Goal: Transaction & Acquisition: Obtain resource

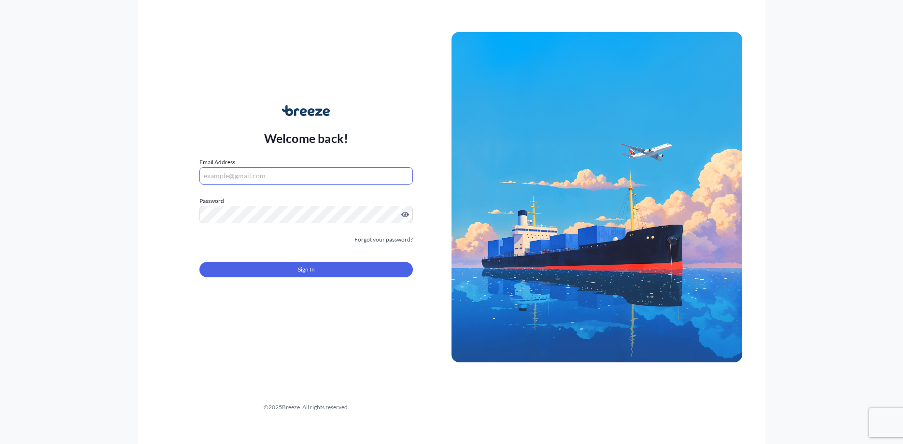
click at [352, 179] on input "Email Address" at bounding box center [306, 175] width 214 height 17
type input "[EMAIL_ADDRESS][DOMAIN_NAME]"
click at [339, 269] on button "Sign In" at bounding box center [306, 269] width 214 height 15
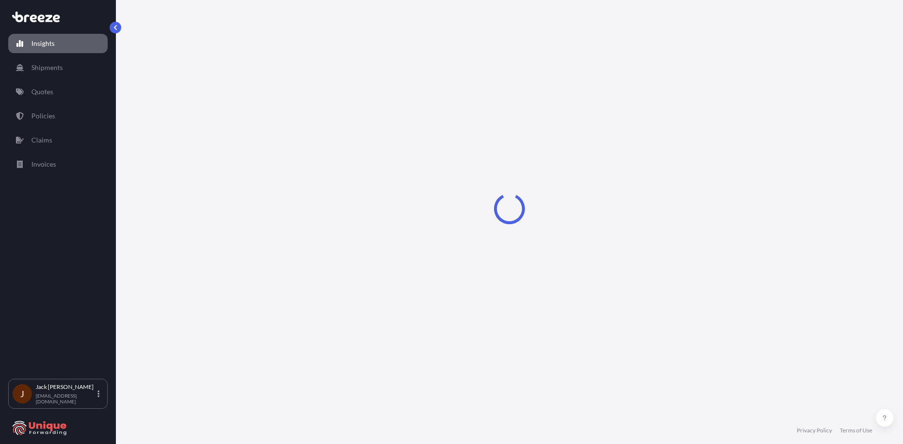
select select "2025"
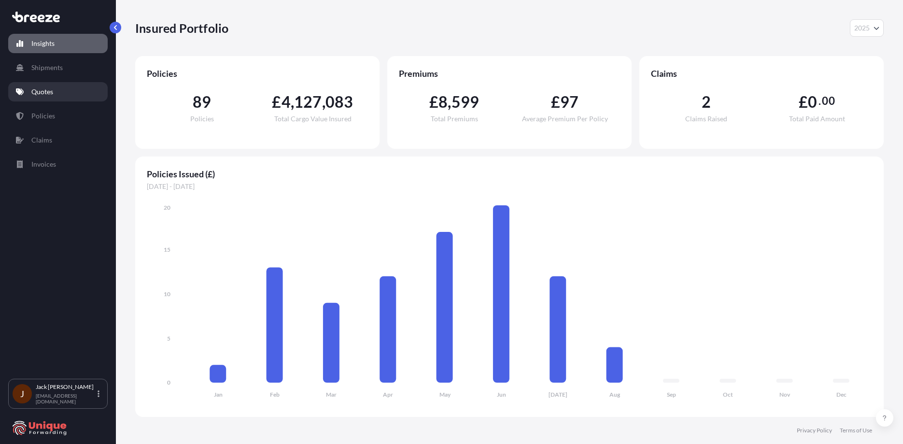
click at [68, 96] on link "Quotes" at bounding box center [58, 91] width 100 height 19
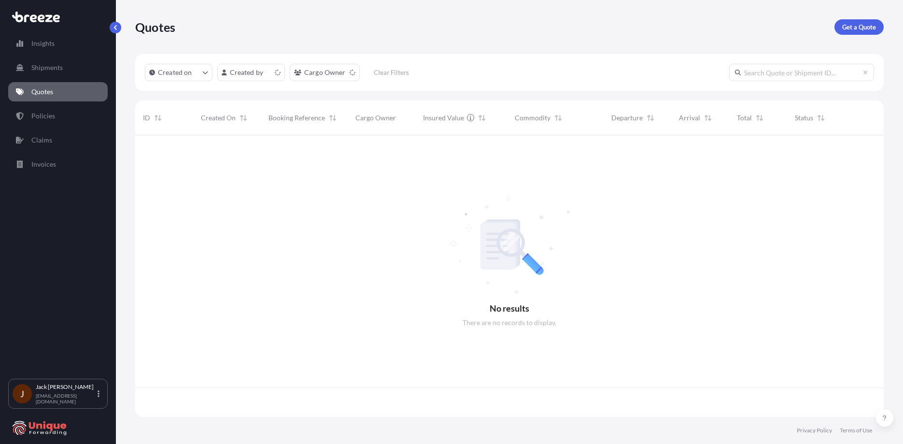
scroll to position [280, 741]
click at [865, 30] on p "Get a Quote" at bounding box center [859, 27] width 34 height 10
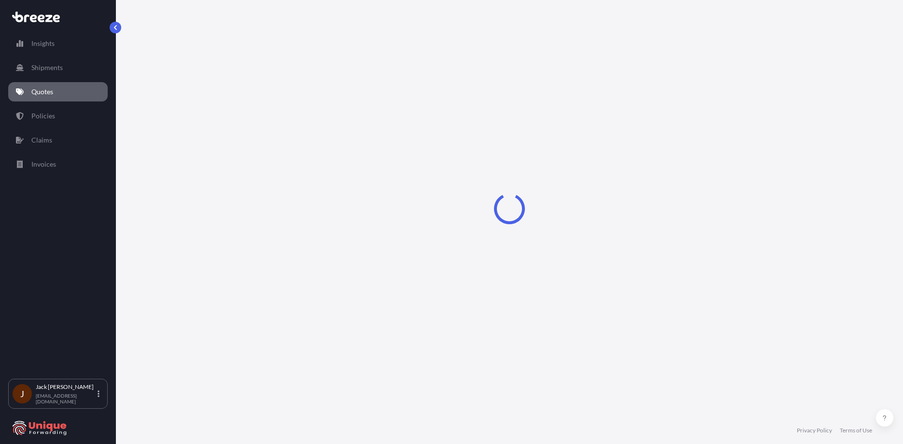
select select "Road"
select select "Sea"
select select "1"
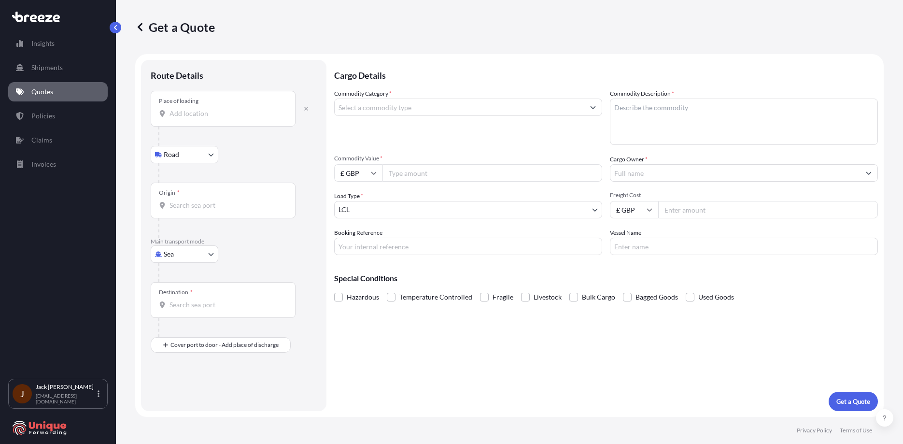
click at [256, 114] on input "Place of loading" at bounding box center [227, 114] width 114 height 10
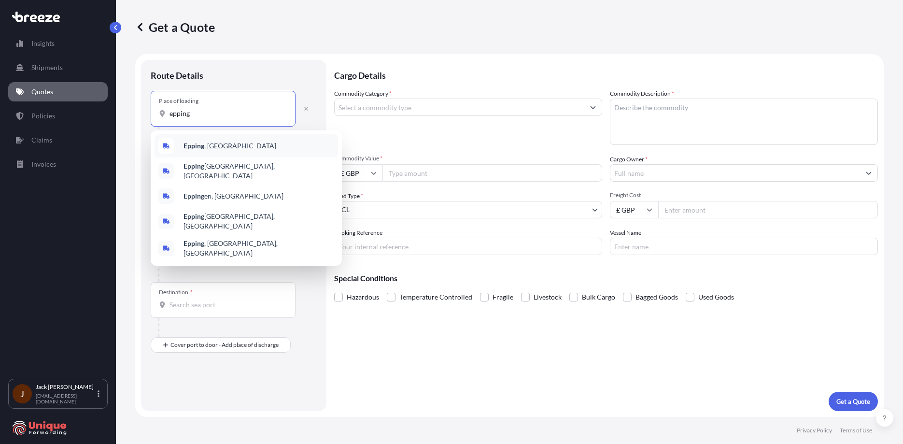
click at [237, 144] on div "Epping , [GEOGRAPHIC_DATA]" at bounding box center [247, 145] width 184 height 23
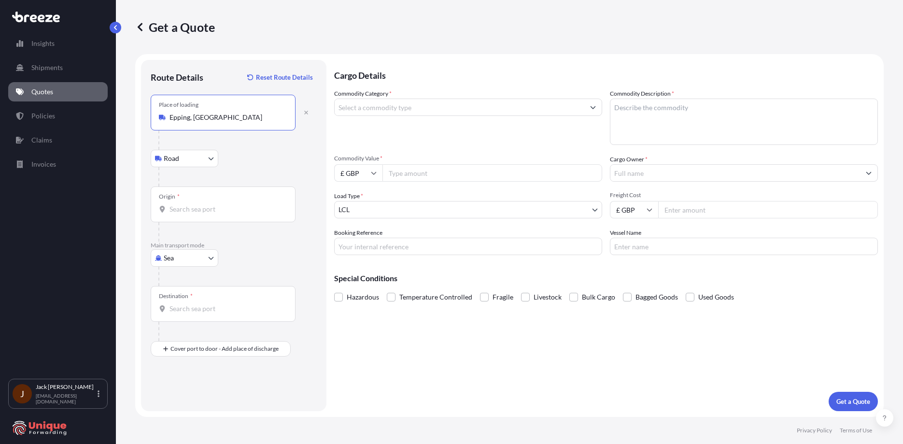
type input "Epping, [GEOGRAPHIC_DATA]"
click at [229, 201] on div "Origin *" at bounding box center [223, 204] width 145 height 36
click at [229, 204] on input "Origin *" at bounding box center [227, 209] width 114 height 10
click at [322, 60] on form "Route Details Reset Route Details Place of loading [GEOGRAPHIC_DATA], [GEOGRAPH…" at bounding box center [509, 235] width 749 height 363
click at [192, 198] on div "Origin *" at bounding box center [223, 204] width 145 height 36
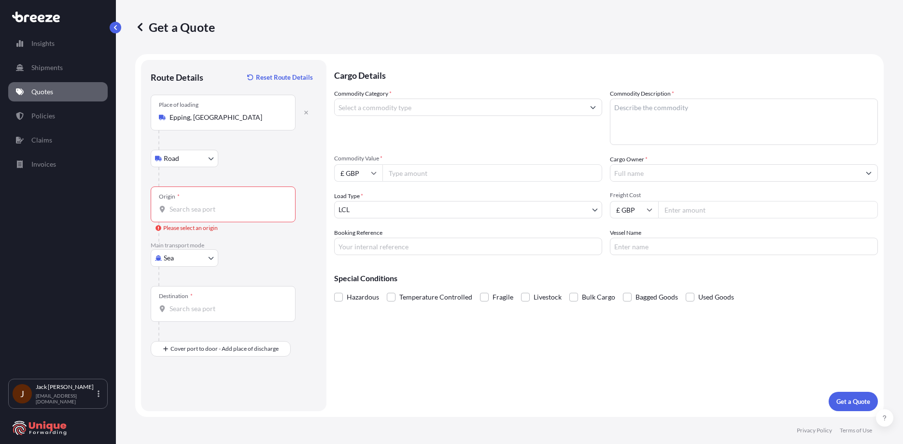
click at [192, 204] on input "Origin * Please select an origin" at bounding box center [227, 209] width 114 height 10
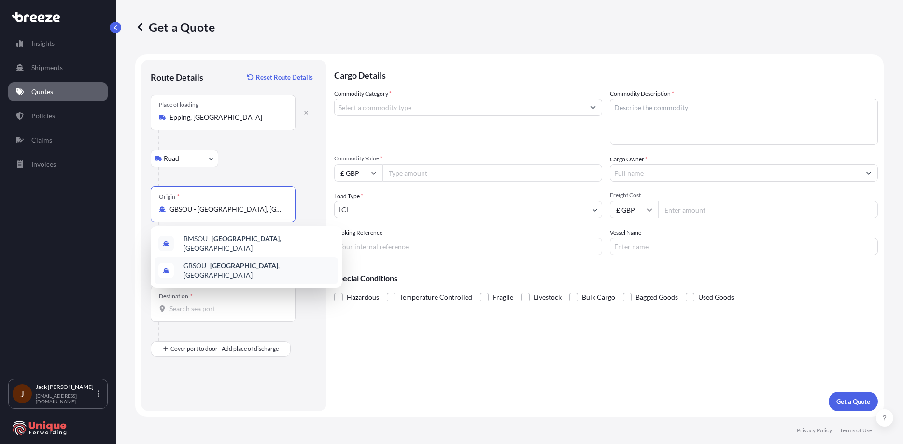
type input "GBSOU - [GEOGRAPHIC_DATA], [GEOGRAPHIC_DATA]"
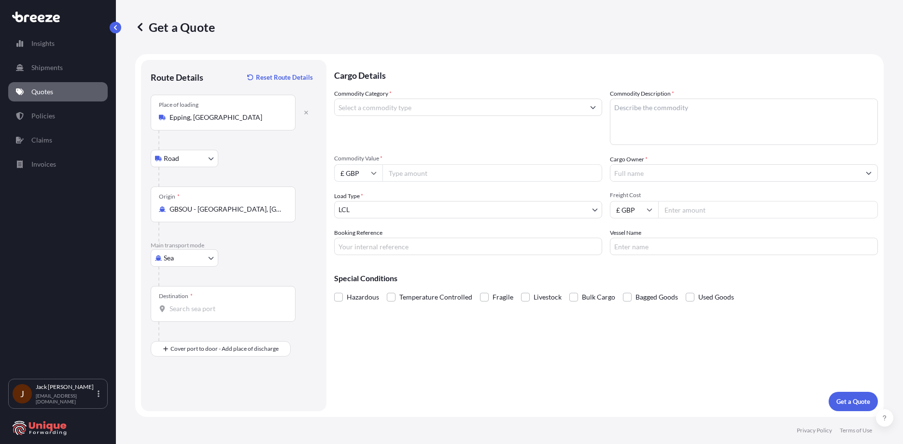
click at [271, 258] on div "Sea Sea Air Road Rail" at bounding box center [234, 257] width 166 height 17
click at [202, 301] on div "Destination *" at bounding box center [223, 304] width 145 height 36
click at [202, 304] on input "Destination *" at bounding box center [227, 309] width 114 height 10
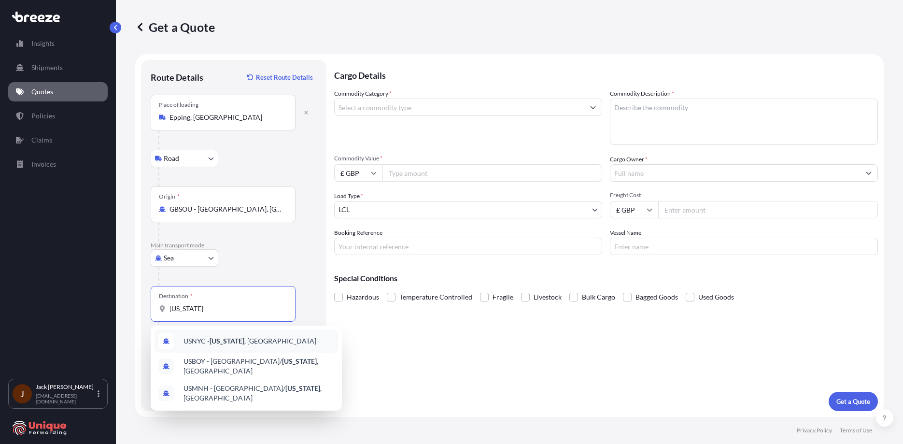
click at [226, 346] on div "USNYC - [US_STATE] , [GEOGRAPHIC_DATA]" at bounding box center [247, 340] width 184 height 23
type input "USNYC - [US_STATE], [GEOGRAPHIC_DATA]"
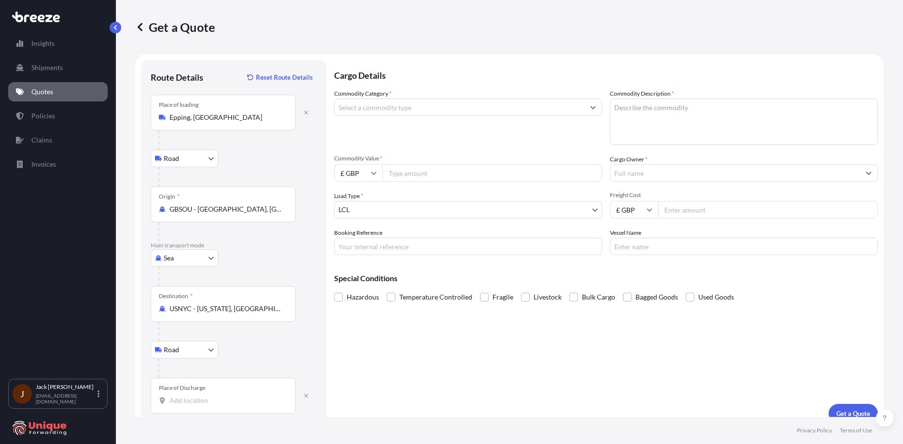
click at [212, 390] on div "Place of Discharge" at bounding box center [223, 396] width 145 height 36
click at [212, 396] on input "Place of Discharge" at bounding box center [227, 401] width 114 height 10
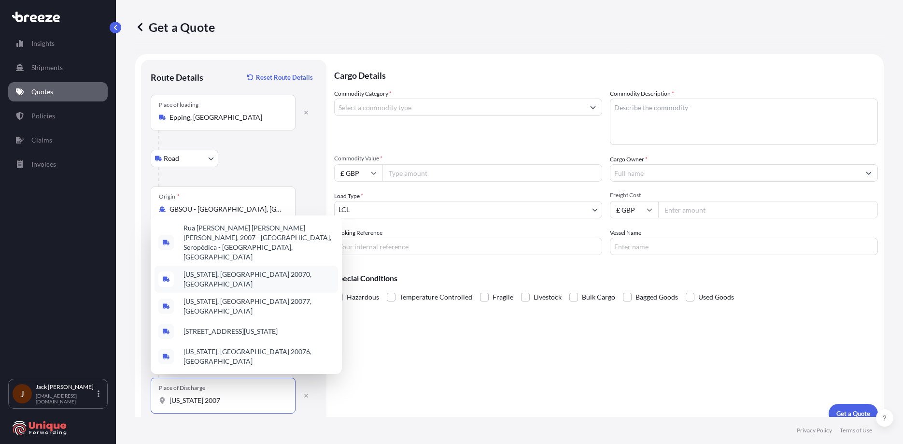
click at [277, 289] on div "[US_STATE], [GEOGRAPHIC_DATA] 20070, [GEOGRAPHIC_DATA]" at bounding box center [247, 279] width 184 height 27
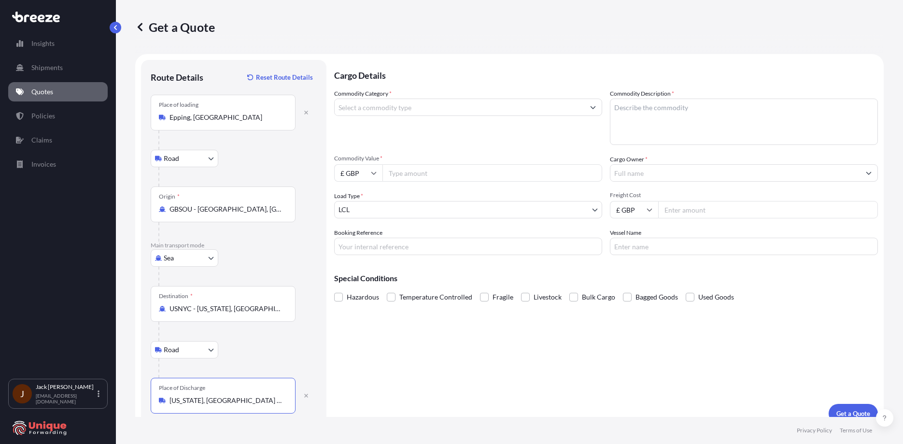
type input "[US_STATE], [GEOGRAPHIC_DATA] 20070, [GEOGRAPHIC_DATA]"
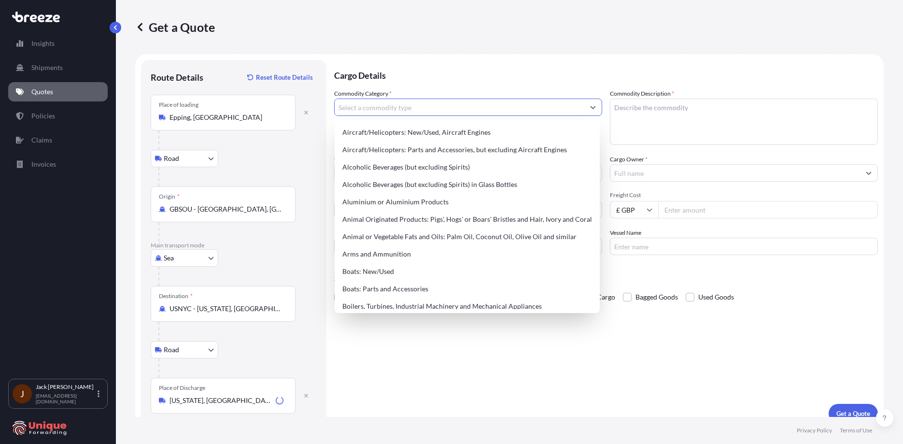
click at [427, 109] on input "Commodity Category *" at bounding box center [460, 107] width 250 height 17
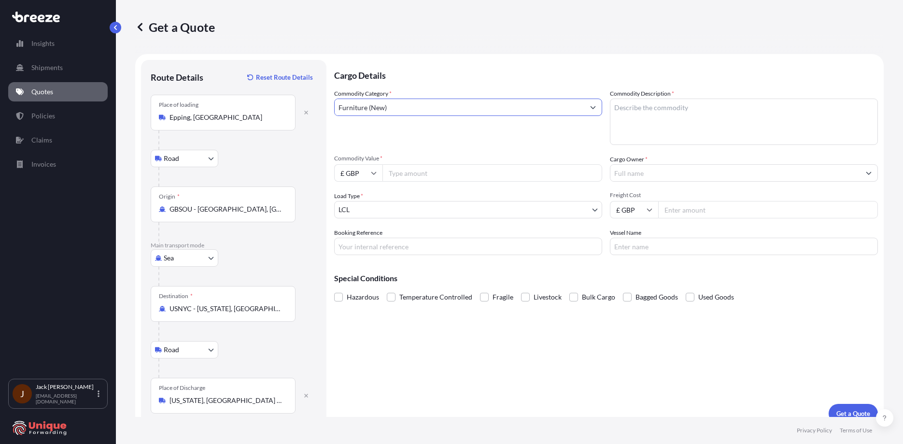
type input "Furniture (New)"
click at [672, 115] on textarea "Commodity Description *" at bounding box center [744, 122] width 268 height 46
type textarea "bed"
click at [493, 178] on input "Commodity Value *" at bounding box center [493, 172] width 220 height 17
type input "2990"
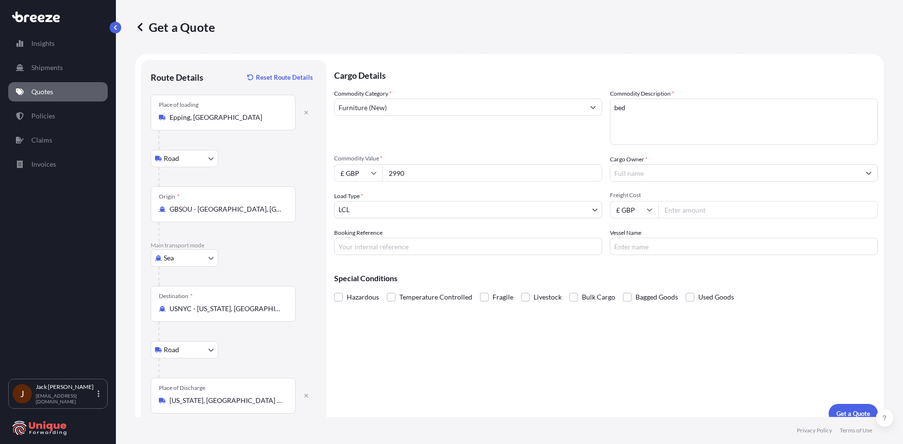
click at [677, 182] on div "Commodity Category * Furniture (New) Commodity Description * bed Commodity Valu…" at bounding box center [606, 172] width 544 height 166
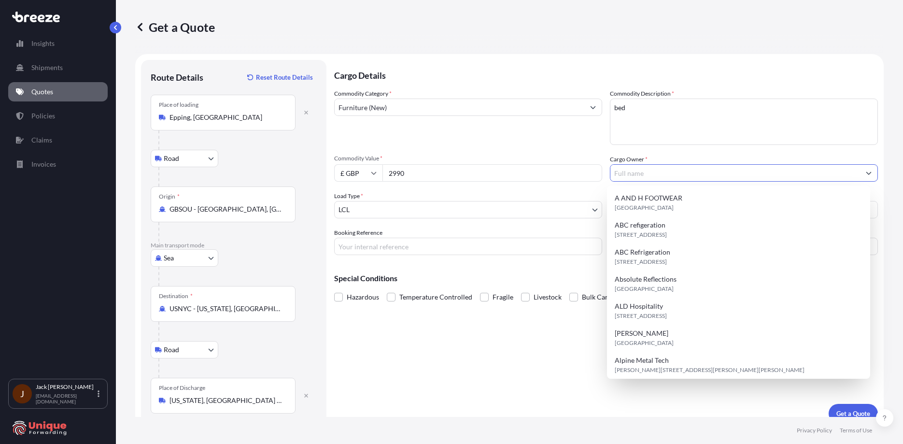
click at [675, 180] on input "Cargo Owner *" at bounding box center [736, 172] width 250 height 17
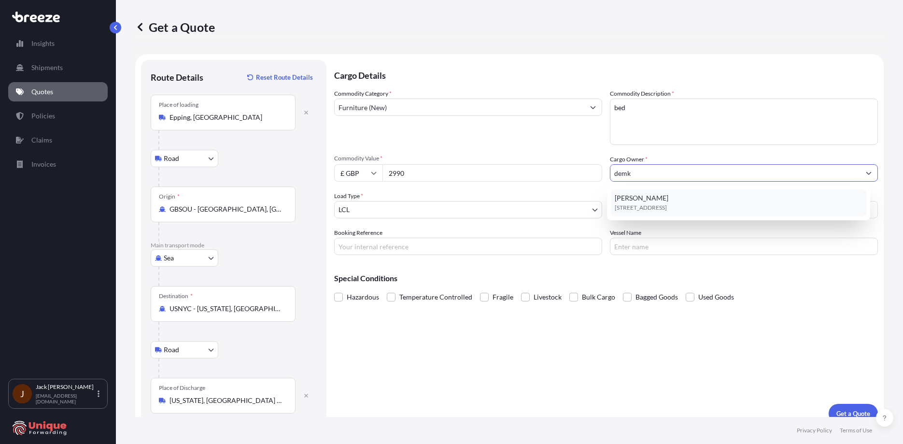
click at [681, 198] on div "[PERSON_NAME] [STREET_ADDRESS][PERSON_NAME]" at bounding box center [739, 202] width 256 height 27
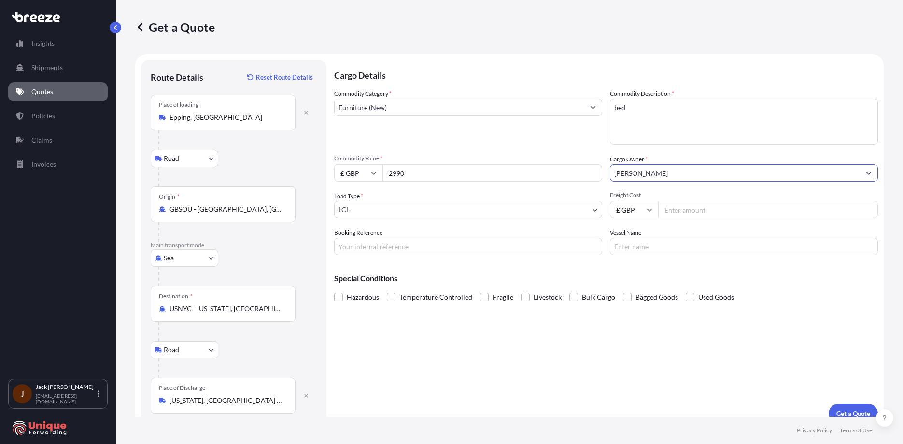
type input "[PERSON_NAME]"
click at [708, 214] on input "Freight Cost" at bounding box center [768, 209] width 220 height 17
type input "935"
click at [390, 234] on div "Booking Reference" at bounding box center [468, 241] width 268 height 27
click at [395, 237] on div "Booking Reference" at bounding box center [468, 241] width 268 height 27
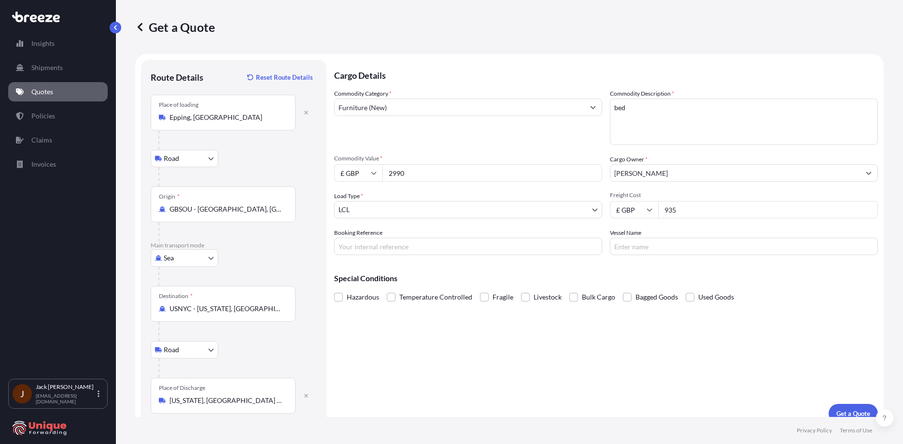
click at [442, 270] on div "Special Conditions Hazardous Temperature Controlled Fragile Livestock Bulk Carg…" at bounding box center [606, 284] width 544 height 42
click at [440, 252] on input "Booking Reference" at bounding box center [468, 246] width 268 height 17
paste input "#39549"
type input "#39549"
click at [629, 248] on input "Vessel Name" at bounding box center [744, 246] width 268 height 17
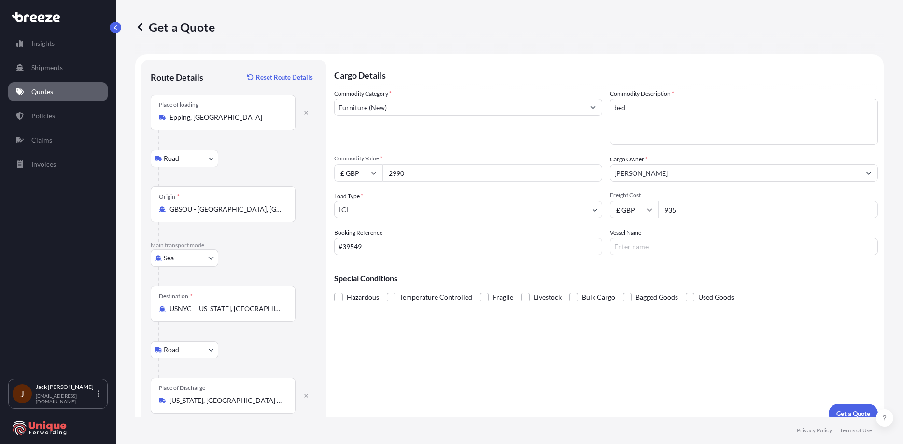
click at [832, 348] on div "Cargo Details Commodity Category * Furniture (New) Commodity Description * bed …" at bounding box center [606, 241] width 544 height 363
click at [832, 407] on button "Get a Quote" at bounding box center [853, 413] width 49 height 19
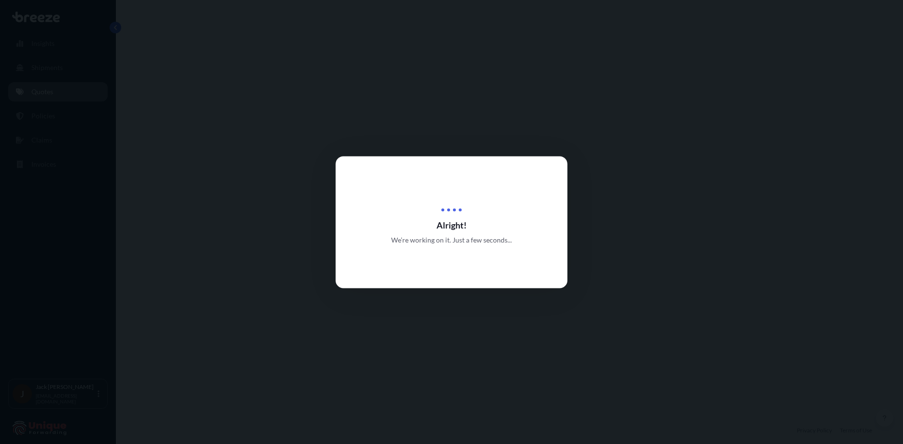
select select "Road"
select select "Sea"
select select "Road"
select select "1"
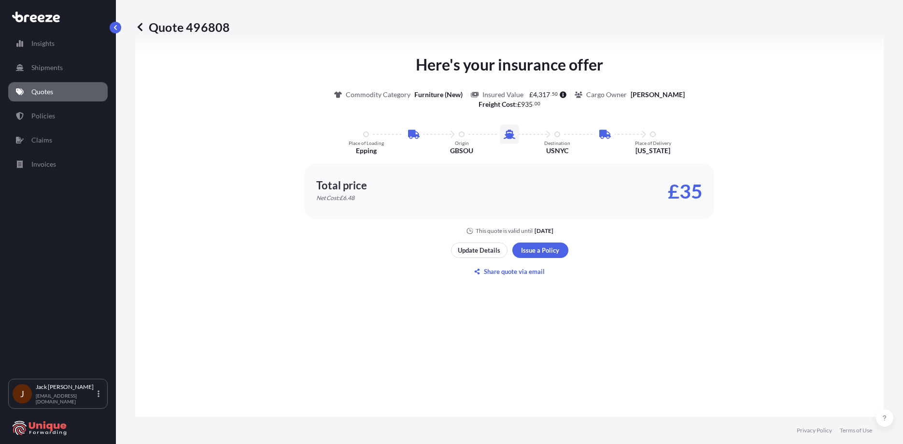
scroll to position [628, 0]
